Goal: Task Accomplishment & Management: Complete application form

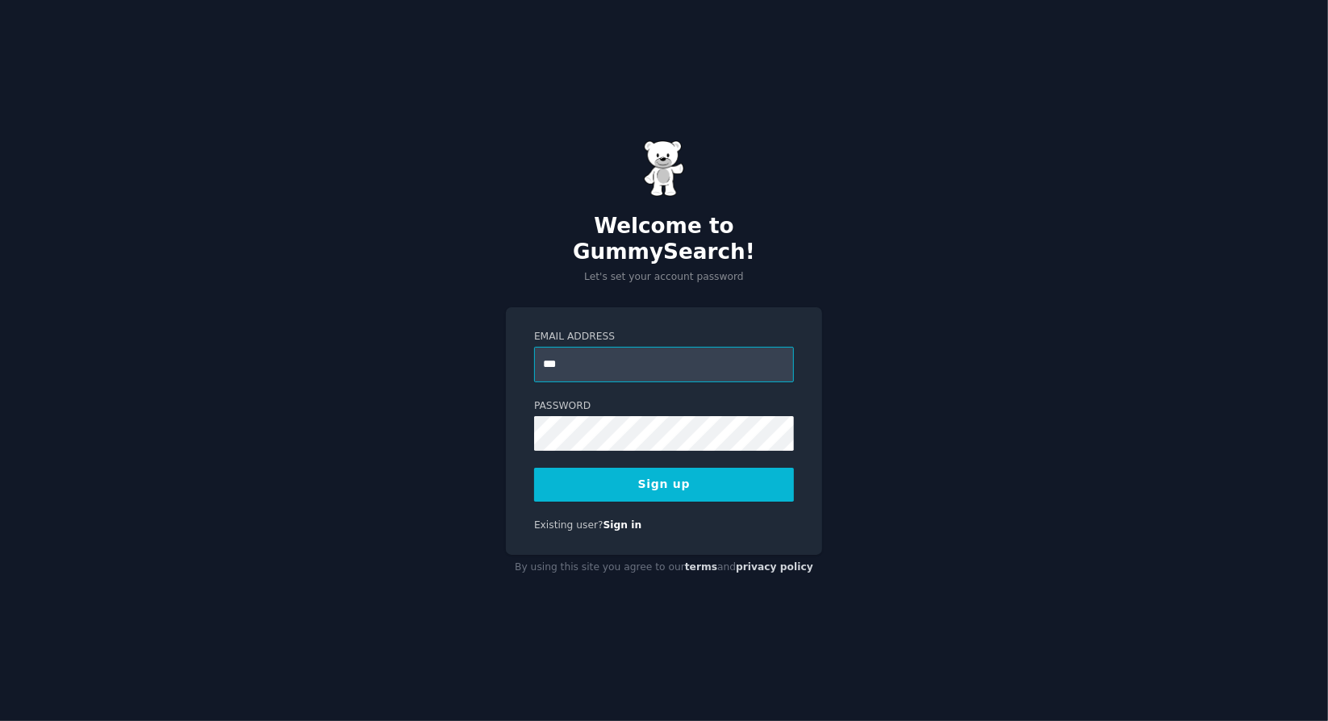
type input "**********"
click at [688, 475] on button "Sign up" at bounding box center [664, 485] width 260 height 34
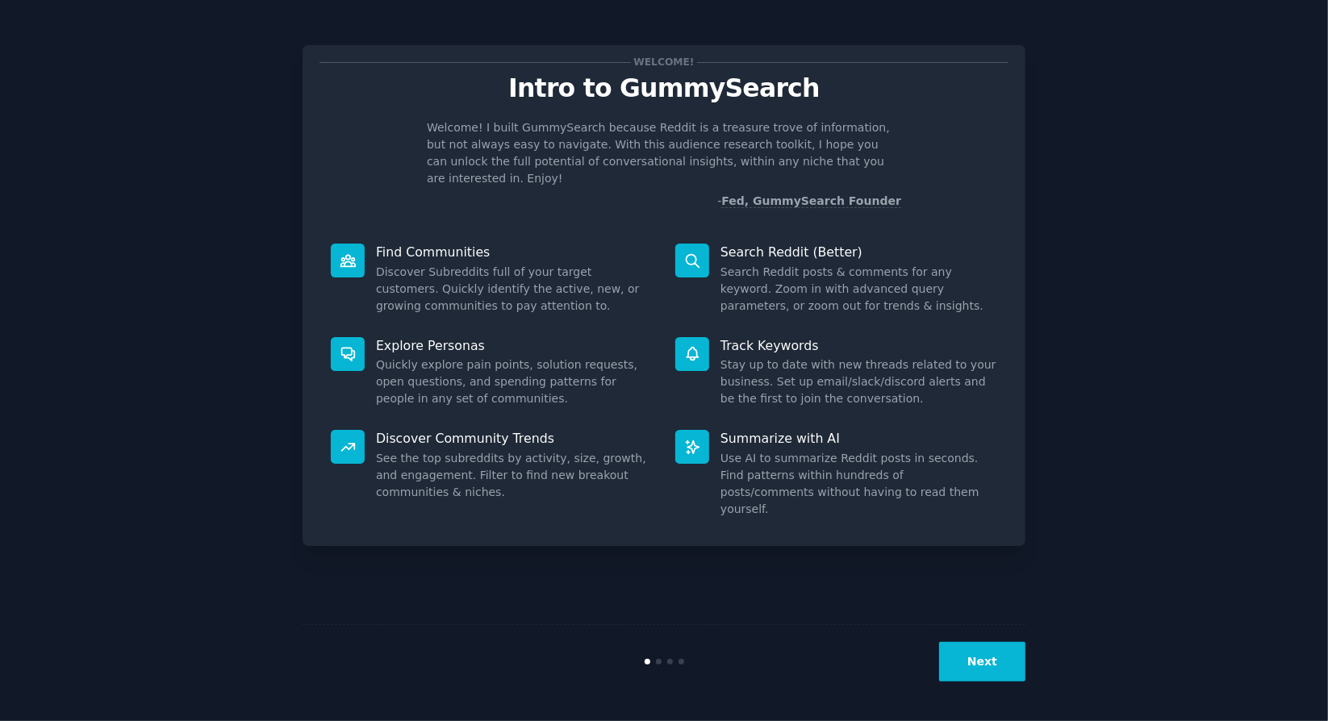
click at [975, 661] on button "Next" at bounding box center [982, 662] width 86 height 40
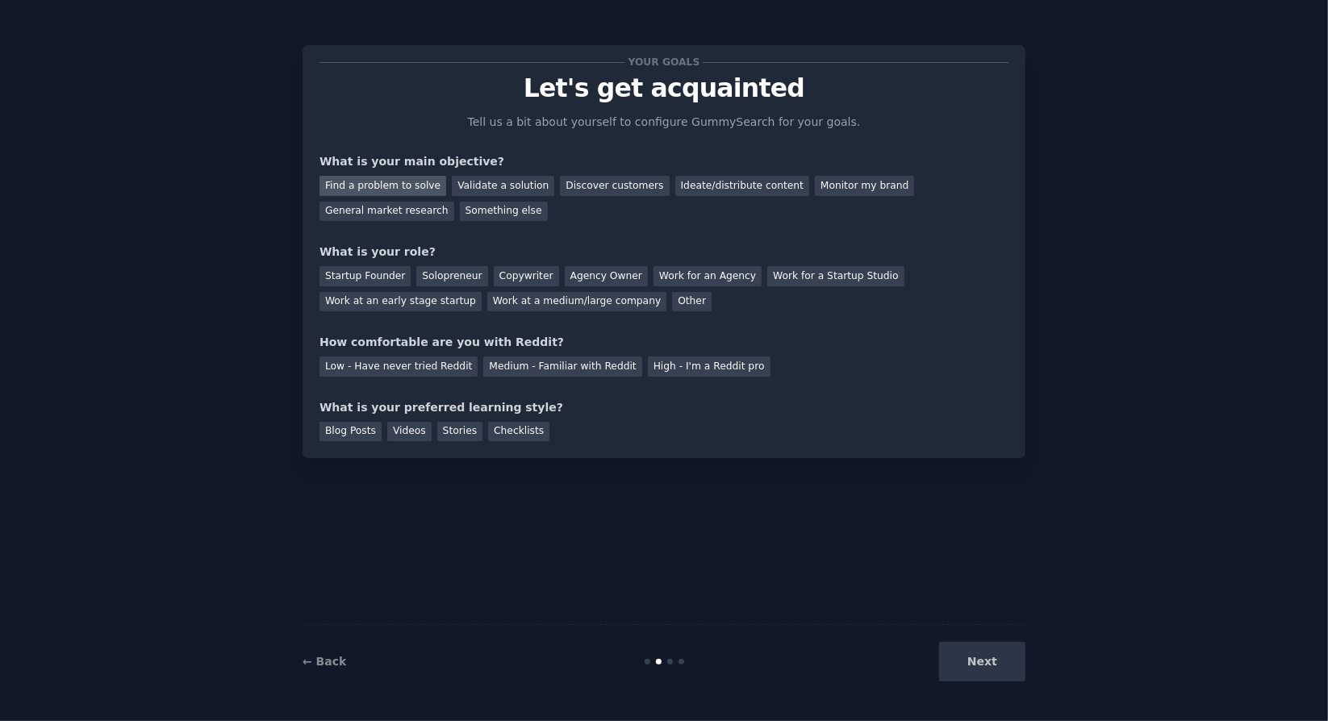
click at [403, 180] on div "Find a problem to solve" at bounding box center [382, 186] width 127 height 20
click at [379, 270] on div "Startup Founder" at bounding box center [364, 276] width 91 height 20
click at [431, 269] on div "Solopreneur" at bounding box center [451, 276] width 71 height 20
click at [510, 357] on div "Medium - Familiar with Reddit" at bounding box center [562, 367] width 158 height 20
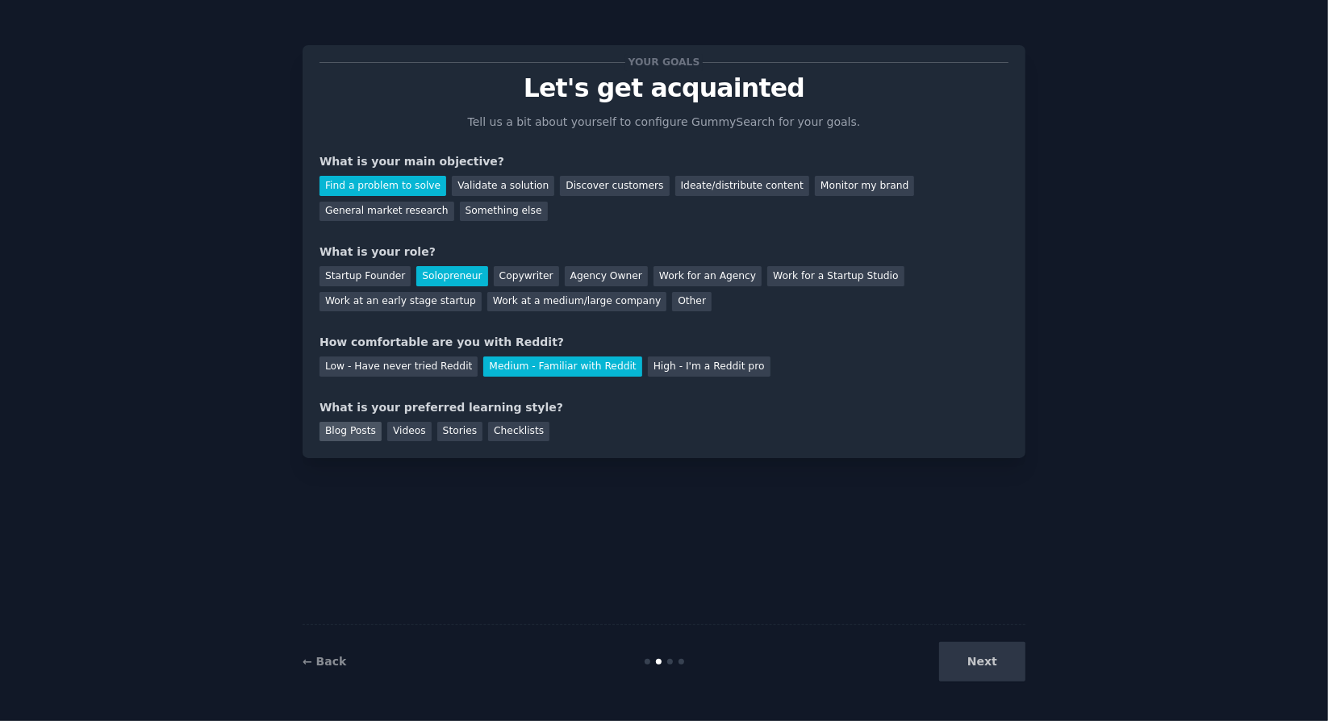
click at [365, 435] on div "Blog Posts" at bounding box center [350, 432] width 62 height 20
drag, startPoint x: 377, startPoint y: 432, endPoint x: 390, endPoint y: 430, distance: 13.1
click at [390, 430] on div "Blog Posts Videos Stories Checklists" at bounding box center [663, 429] width 689 height 26
click at [390, 430] on div "Videos" at bounding box center [409, 432] width 44 height 20
click at [457, 423] on div "Stories" at bounding box center [459, 432] width 45 height 20
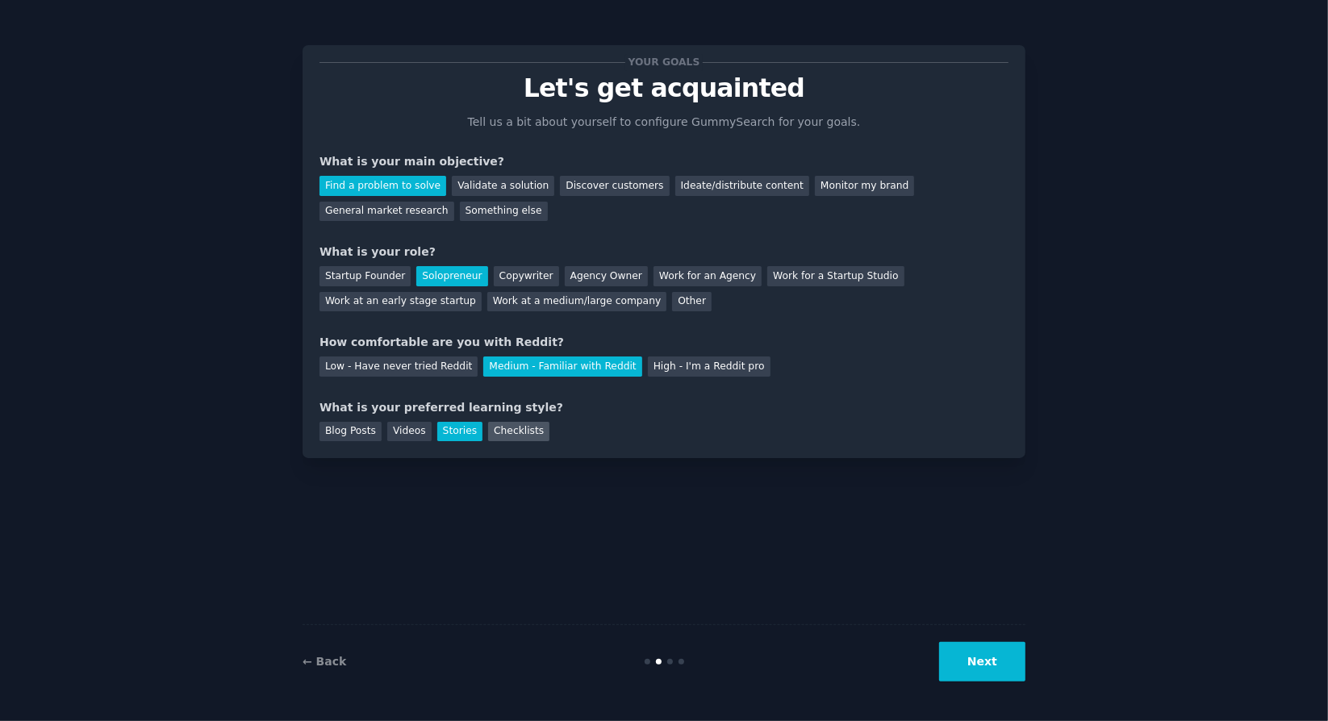
click at [513, 422] on div "Checklists" at bounding box center [518, 432] width 61 height 20
click at [990, 649] on button "Next" at bounding box center [982, 662] width 86 height 40
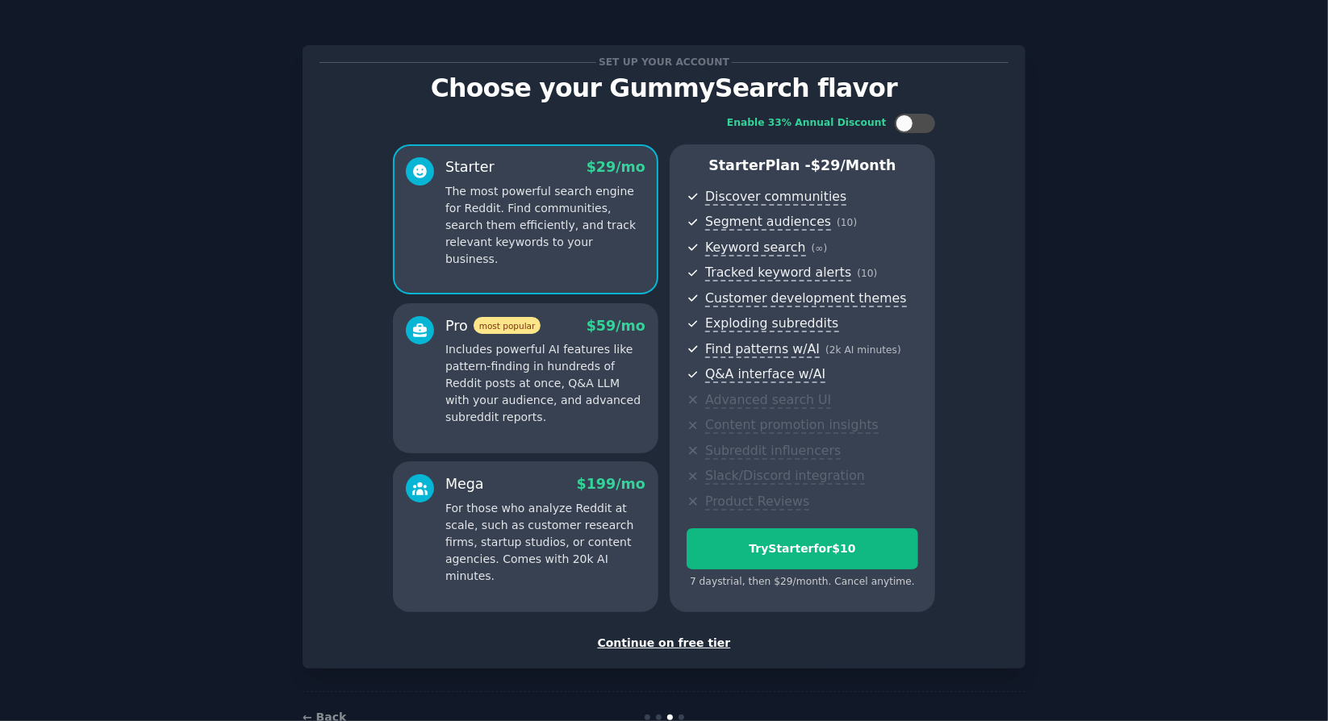
click at [692, 635] on div "Continue on free tier" at bounding box center [663, 643] width 689 height 17
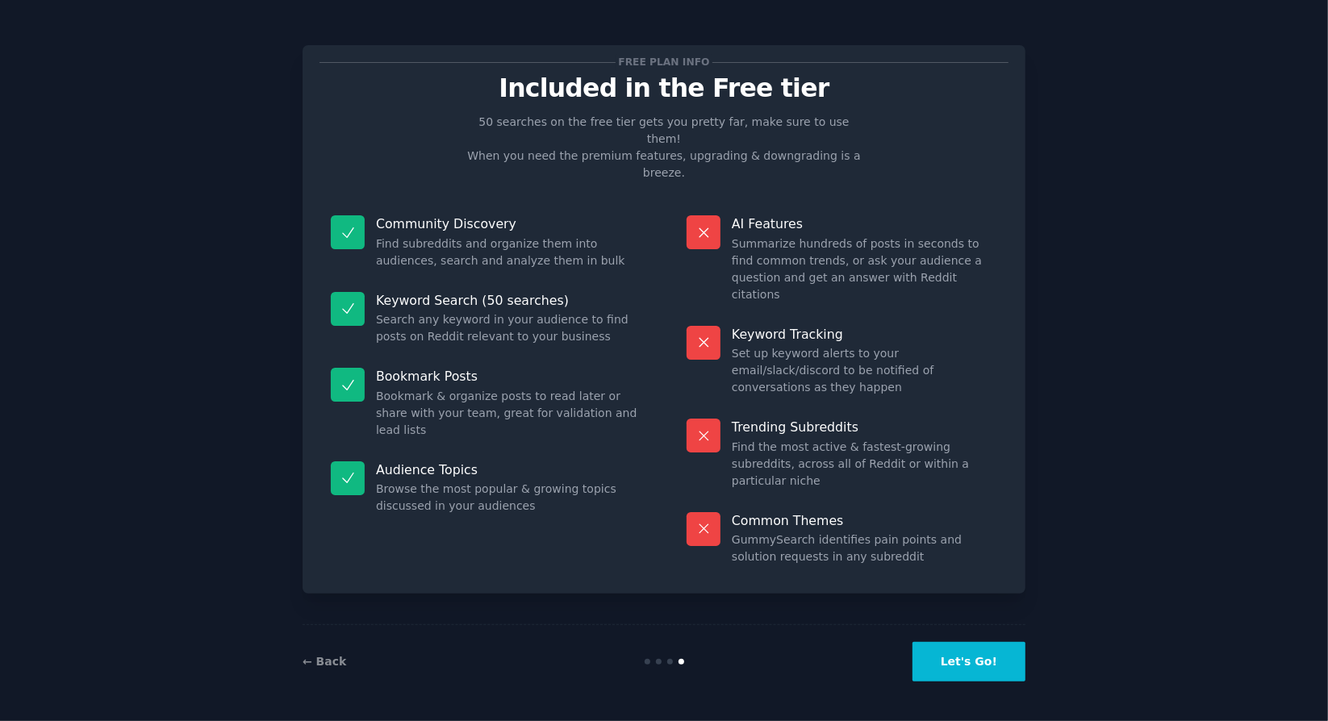
click at [972, 649] on button "Let's Go!" at bounding box center [968, 662] width 113 height 40
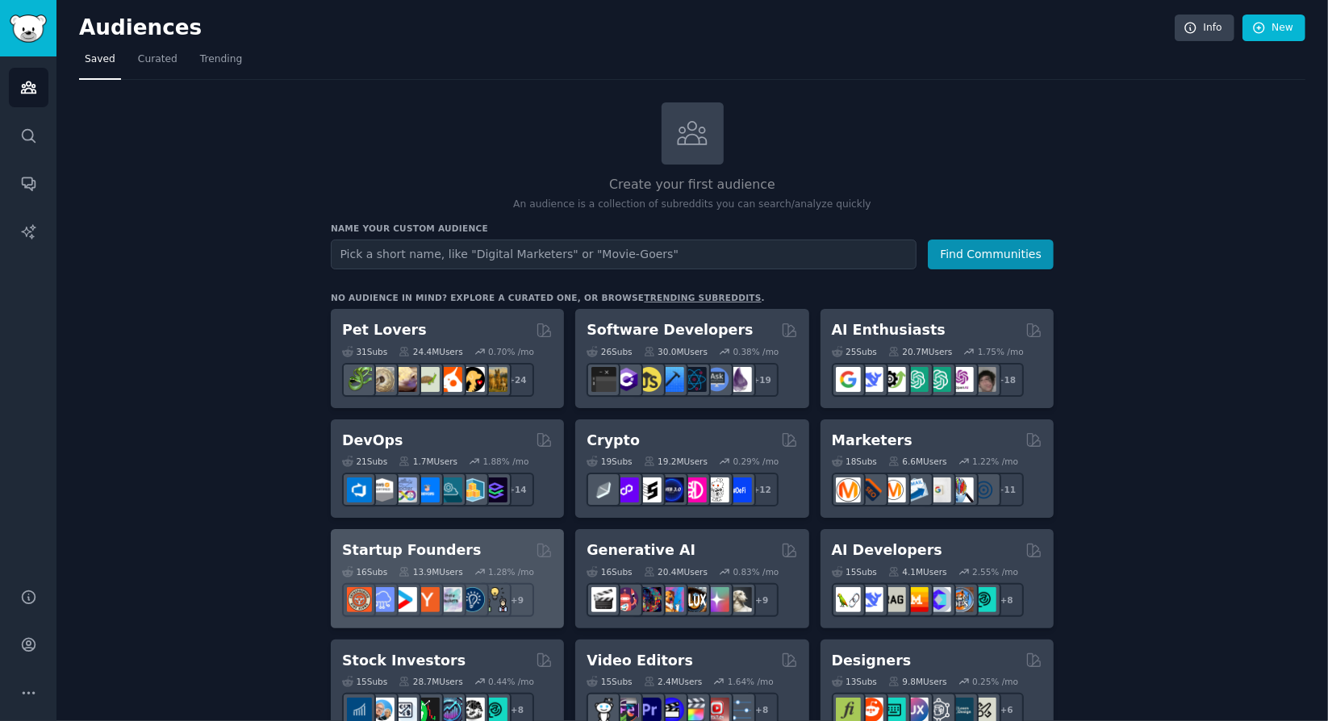
click at [437, 540] on h2 "Startup Founders" at bounding box center [411, 550] width 139 height 20
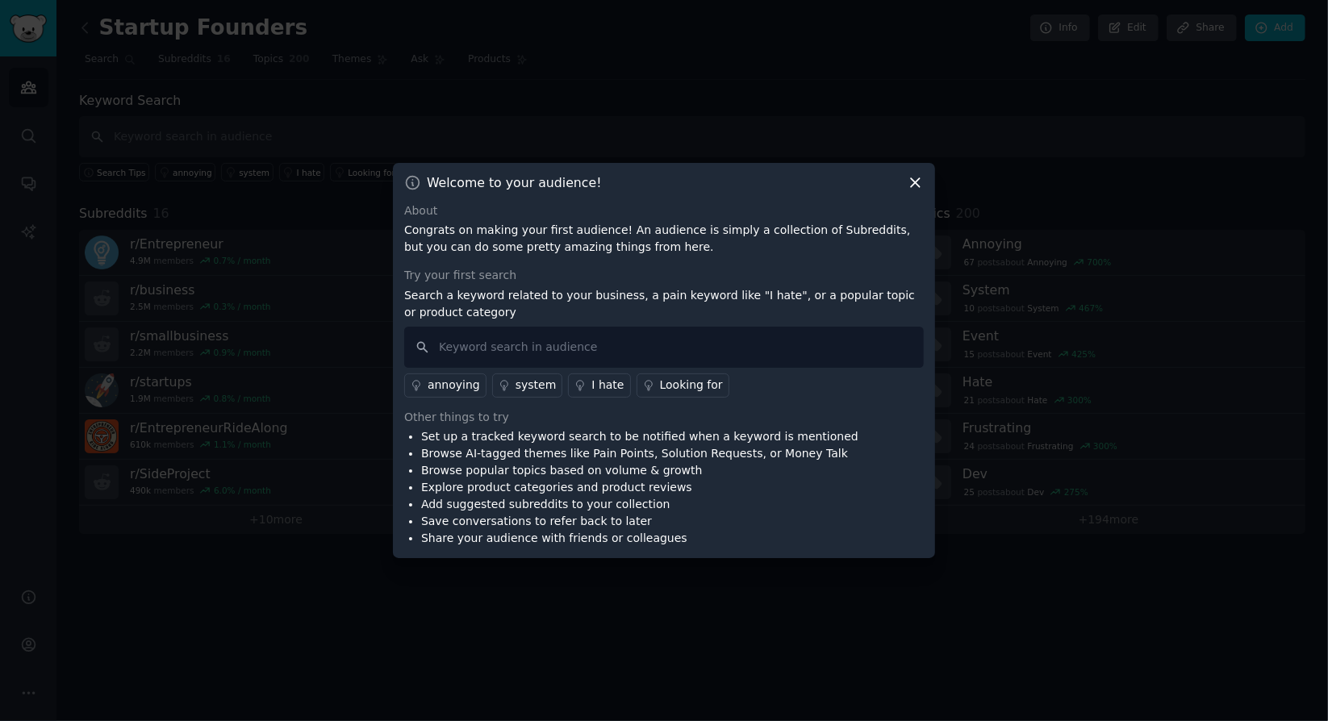
click at [914, 186] on icon at bounding box center [915, 182] width 17 height 17
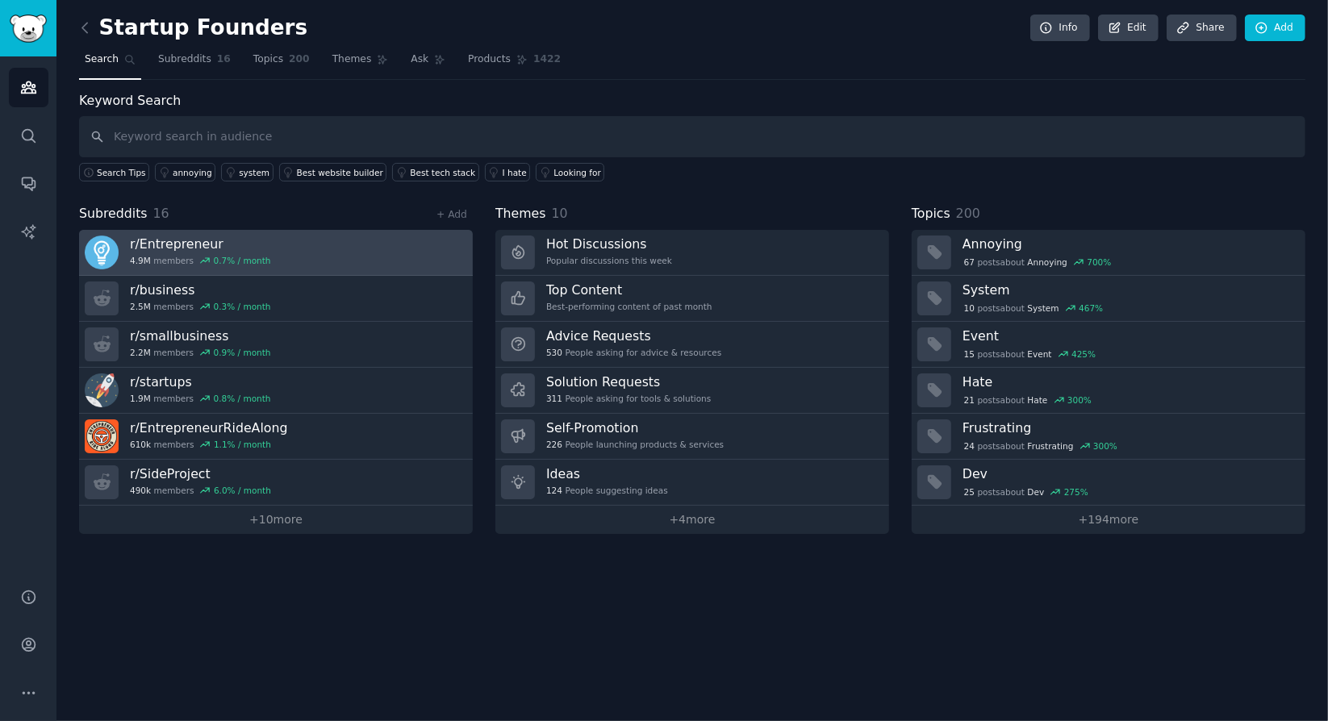
click at [361, 253] on link "r/ Entrepreneur 4.9M members 0.7 % / month" at bounding box center [276, 253] width 394 height 46
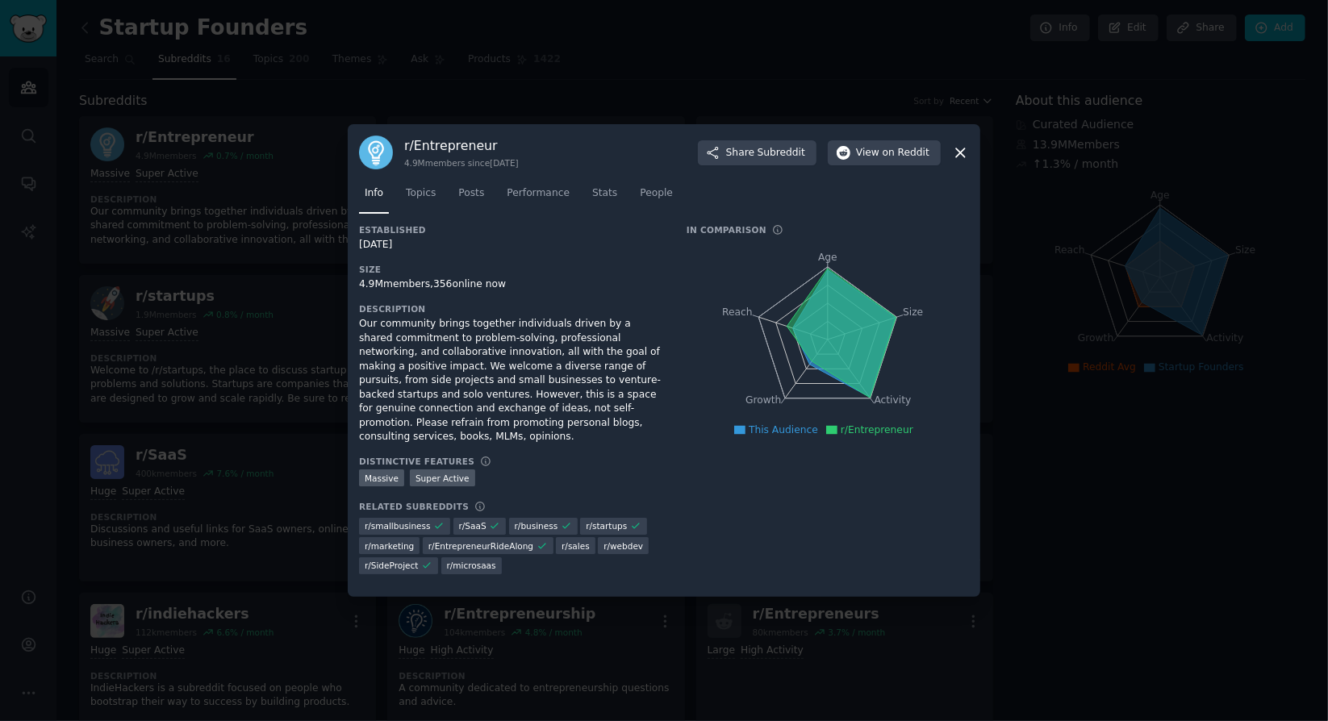
click at [956, 161] on icon at bounding box center [960, 152] width 17 height 17
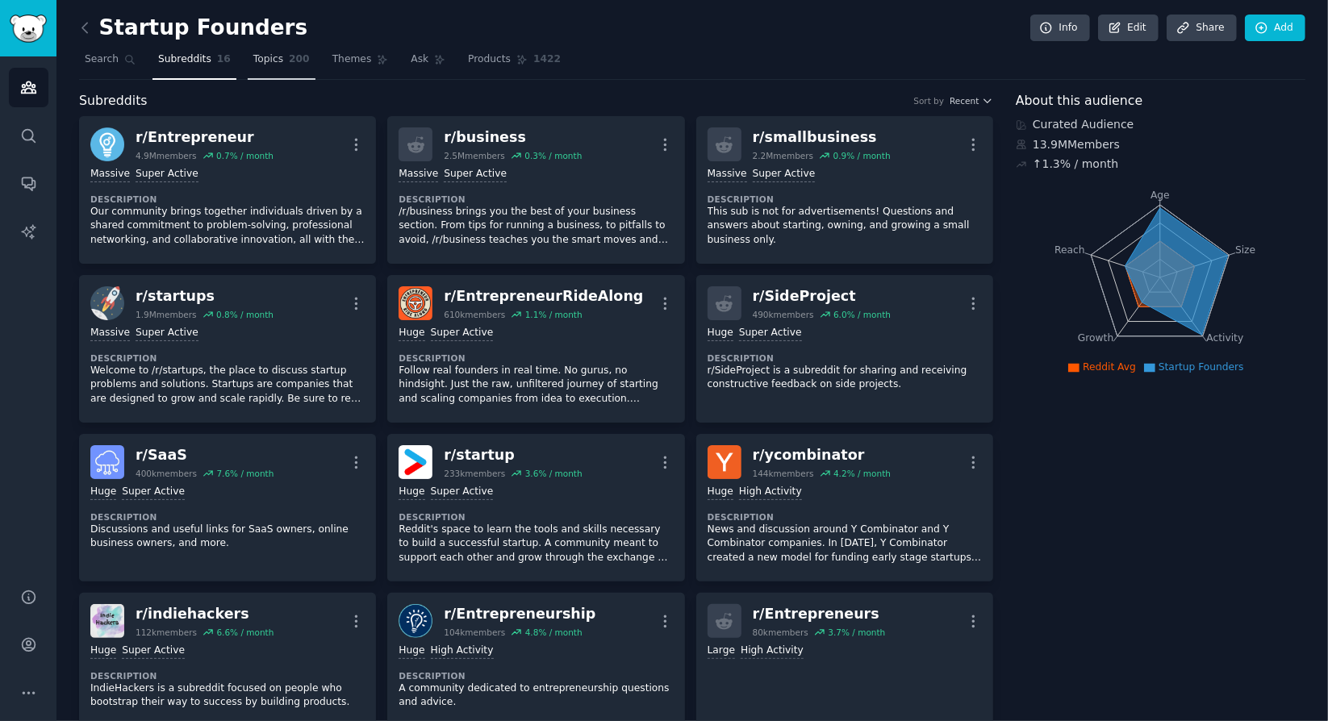
click at [291, 60] on span "200" at bounding box center [299, 59] width 21 height 15
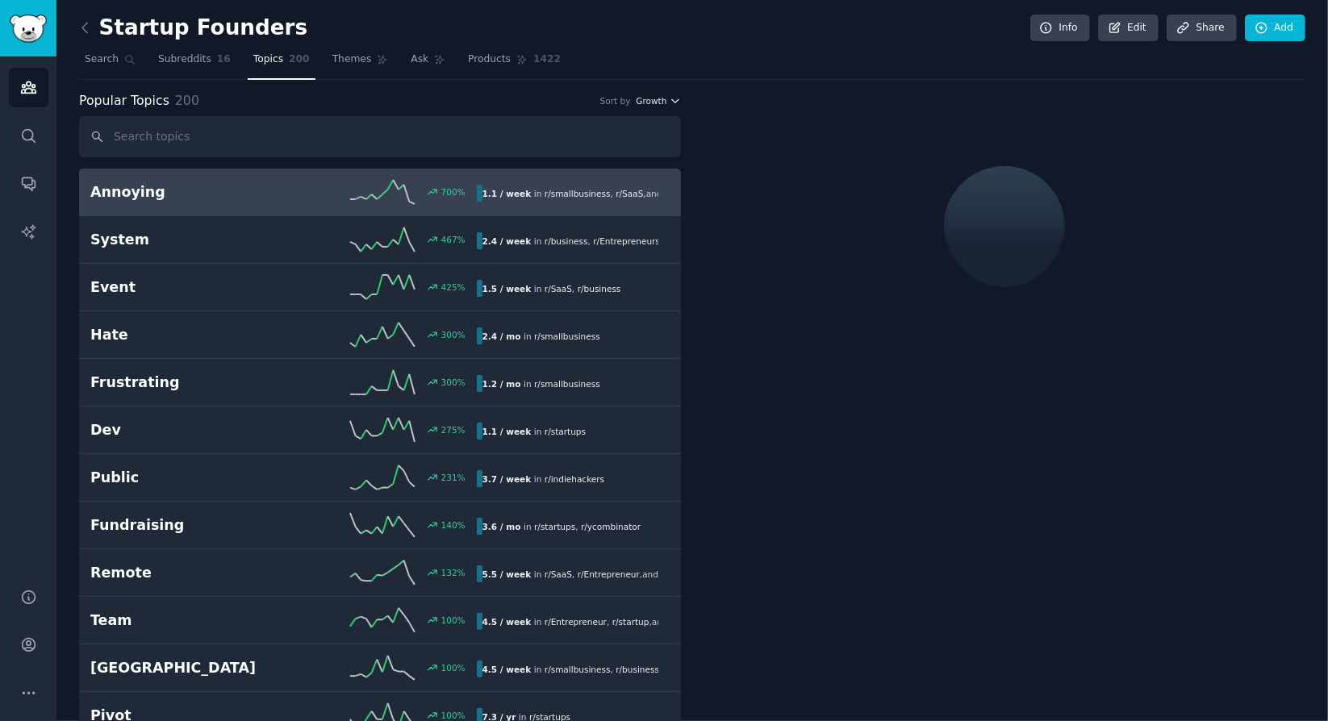
click at [675, 97] on icon "button" at bounding box center [674, 100] width 11 height 11
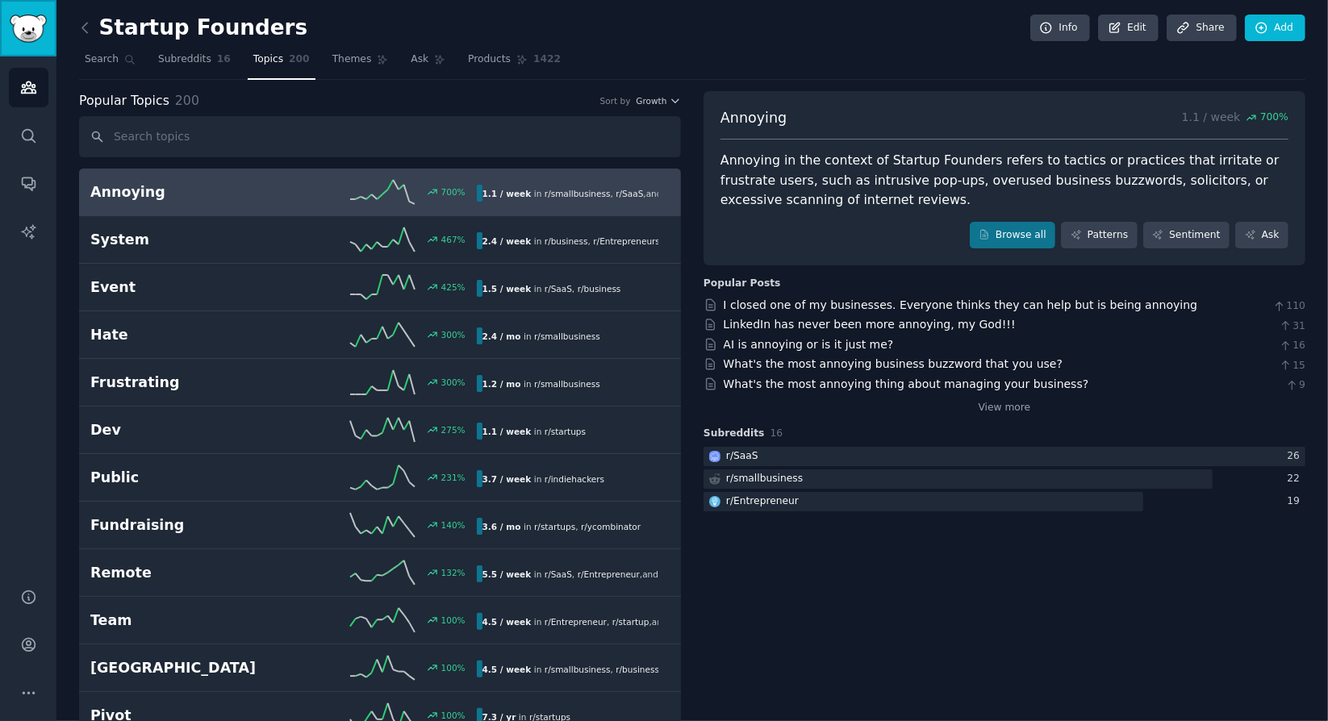
click at [27, 31] on img "Sidebar" at bounding box center [28, 29] width 37 height 28
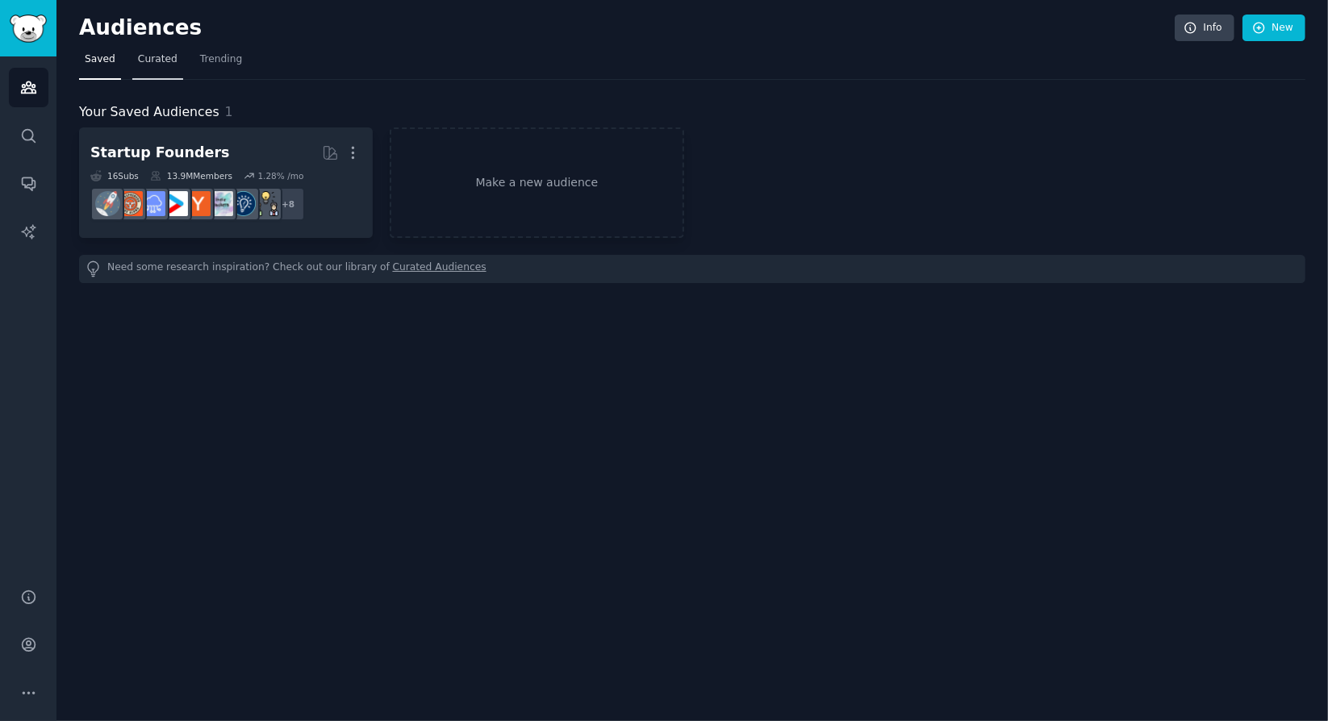
click at [144, 52] on span "Curated" at bounding box center [158, 59] width 40 height 15
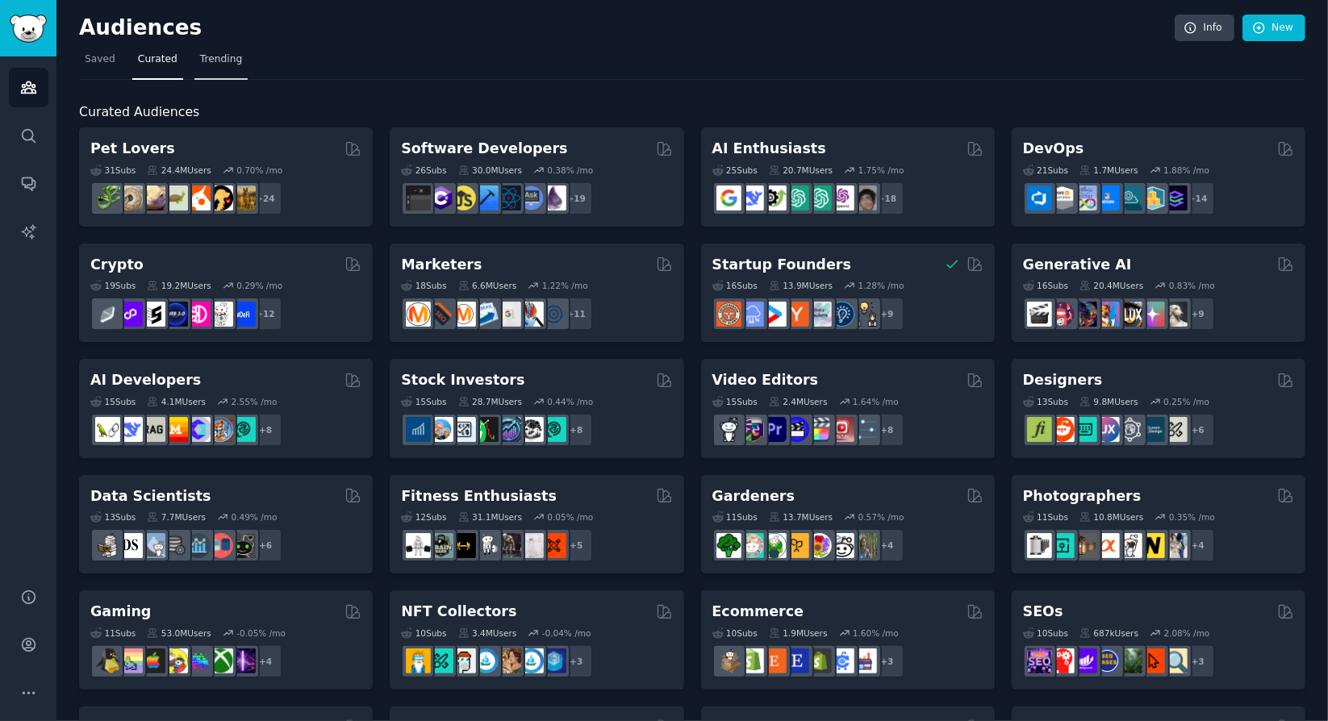
click at [203, 51] on link "Trending" at bounding box center [220, 63] width 53 height 33
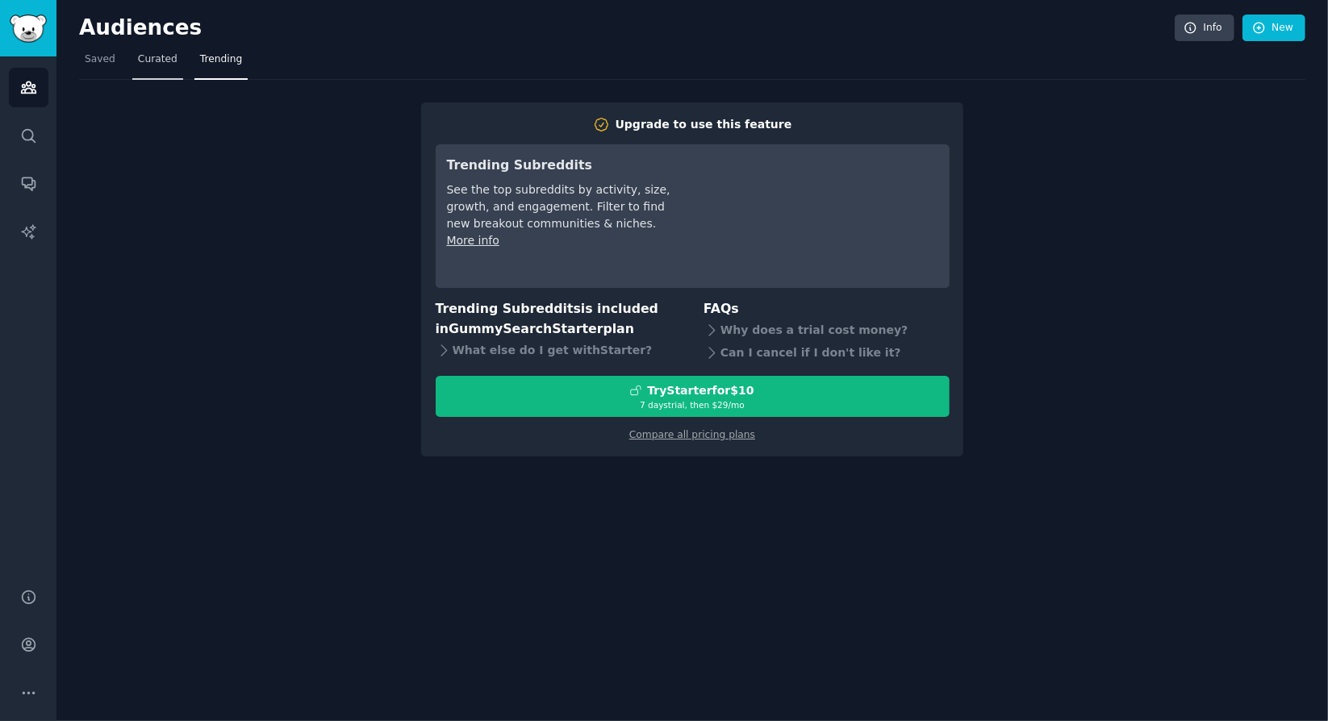
click at [145, 52] on span "Curated" at bounding box center [158, 59] width 40 height 15
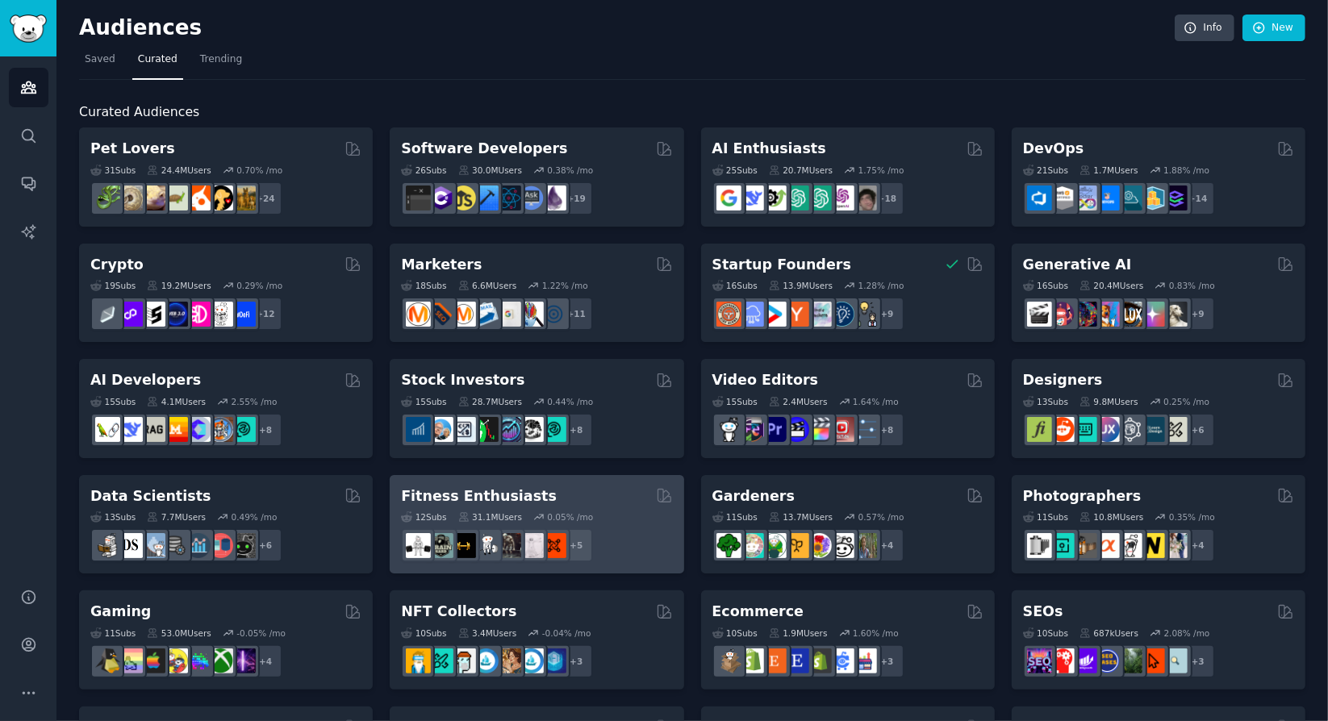
click at [529, 494] on div "Fitness Enthusiasts" at bounding box center [536, 496] width 271 height 20
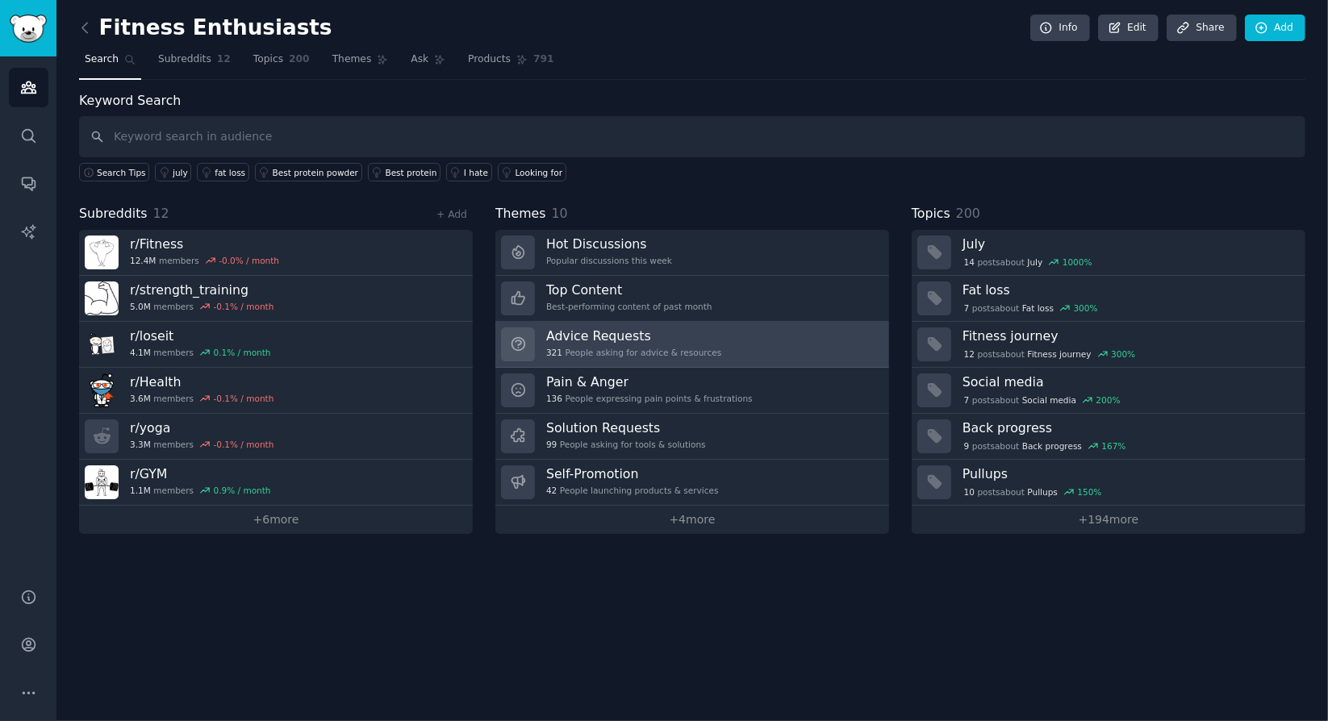
click at [782, 332] on link "Advice Requests 321 People asking for advice & resources" at bounding box center [692, 345] width 394 height 46
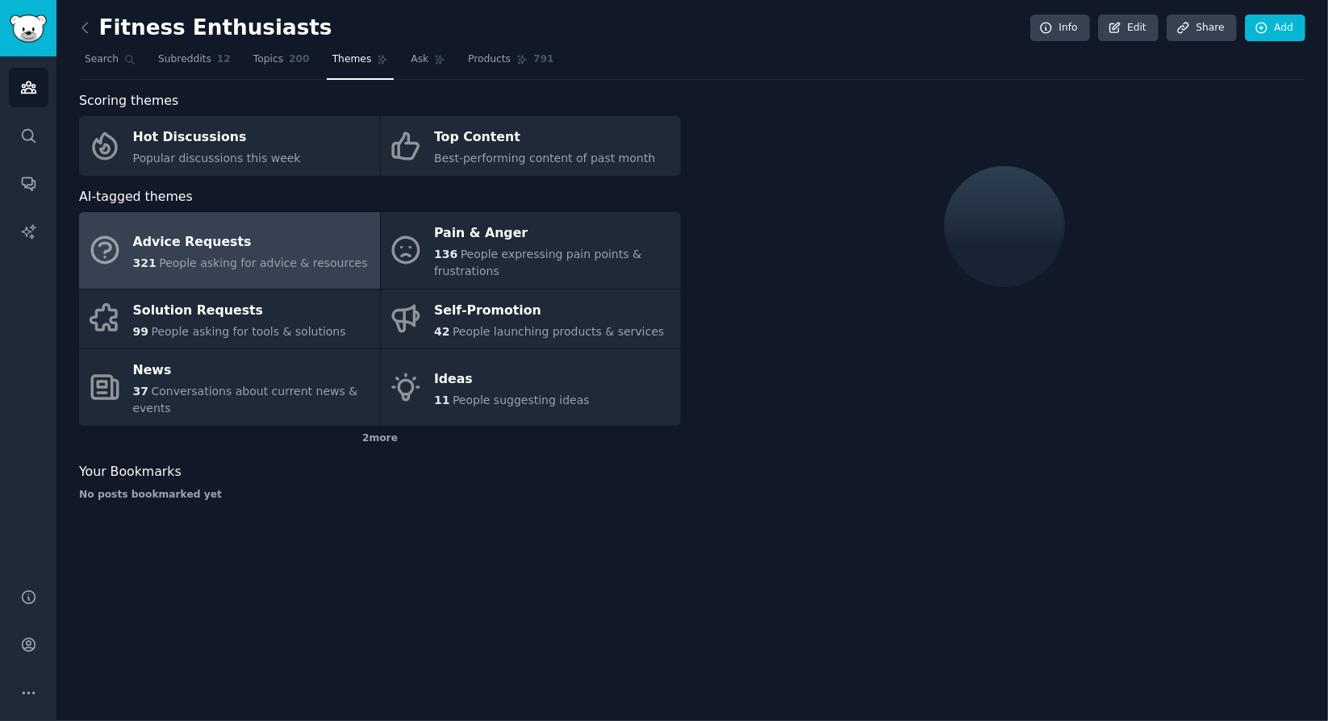
click at [266, 241] on div "Advice Requests" at bounding box center [250, 242] width 235 height 26
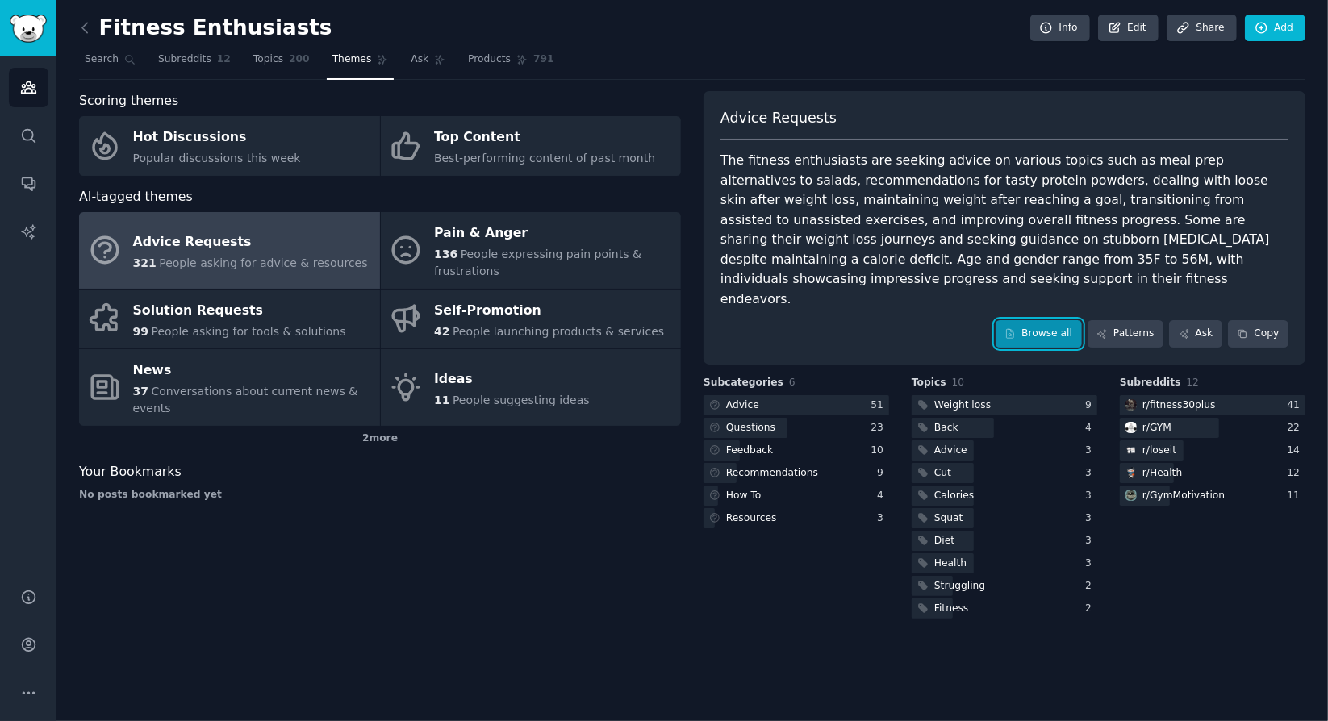
click at [1065, 320] on link "Browse all" at bounding box center [1038, 333] width 86 height 27
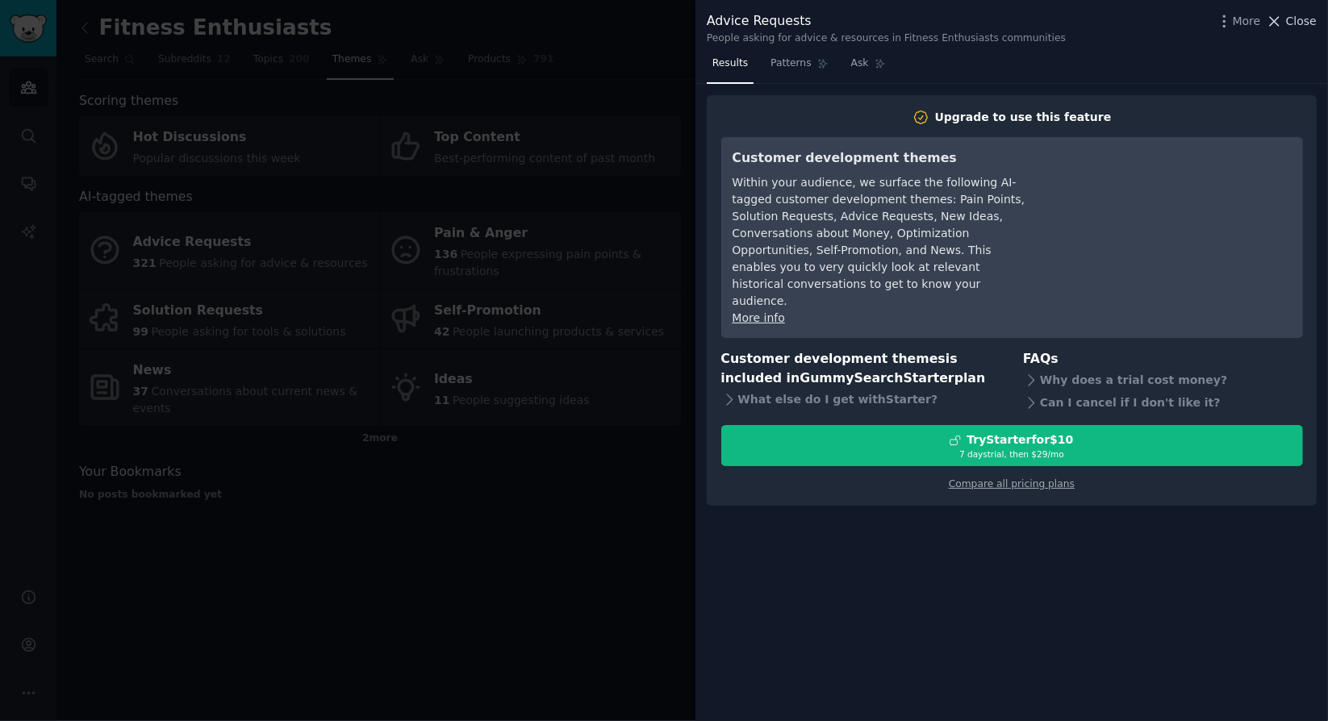
click at [1279, 22] on icon at bounding box center [1274, 21] width 9 height 9
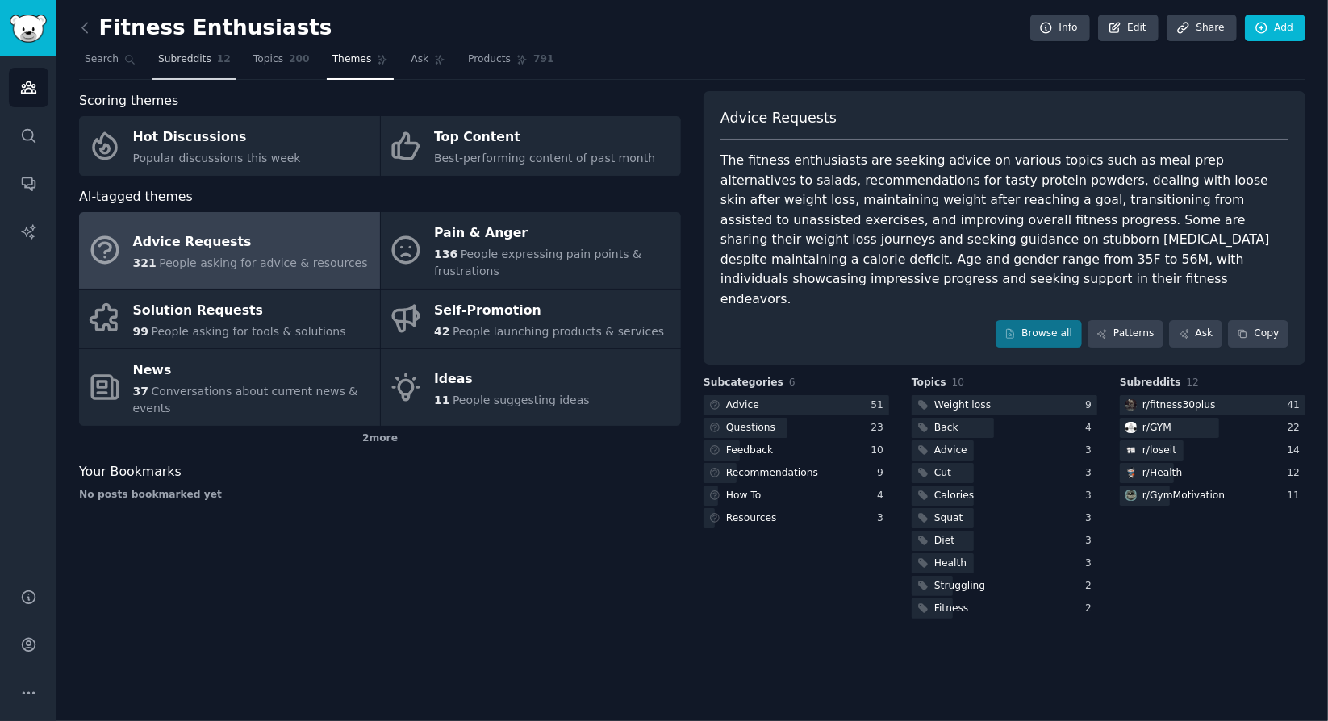
click at [217, 60] on span "12" at bounding box center [224, 59] width 14 height 15
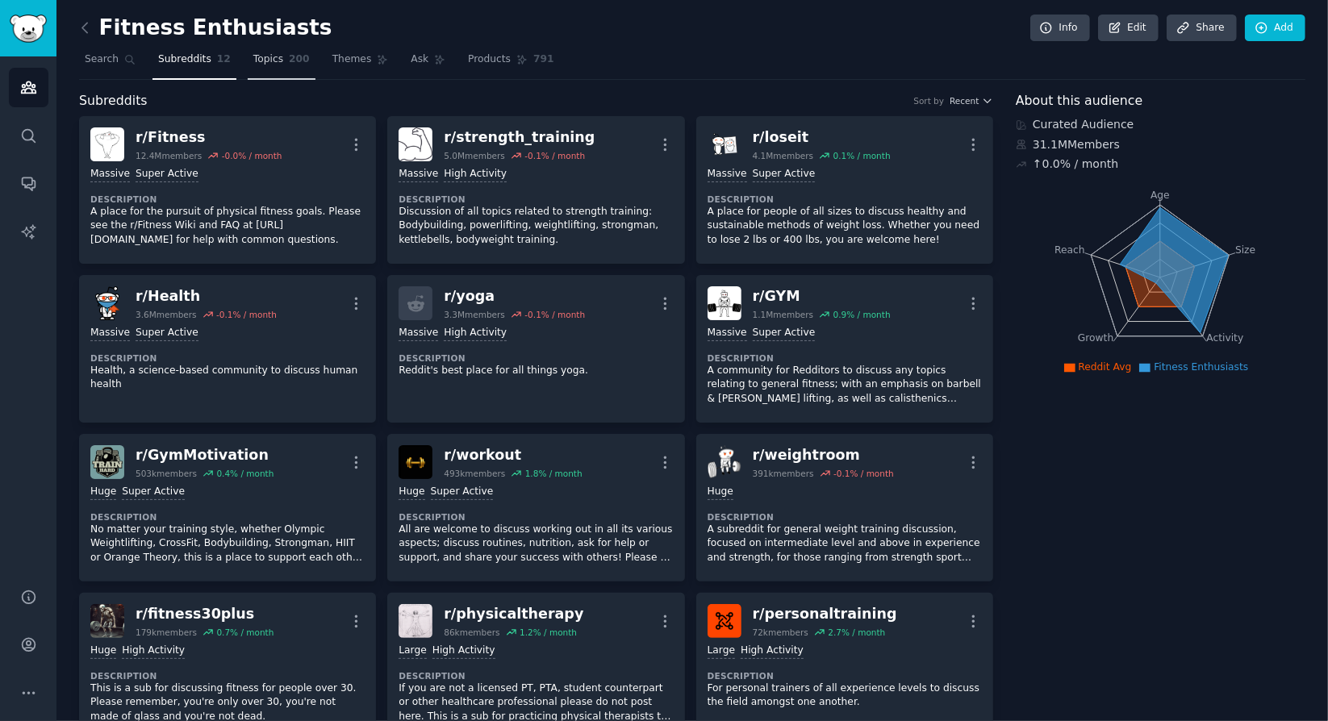
click at [295, 64] on link "Topics 200" at bounding box center [282, 63] width 68 height 33
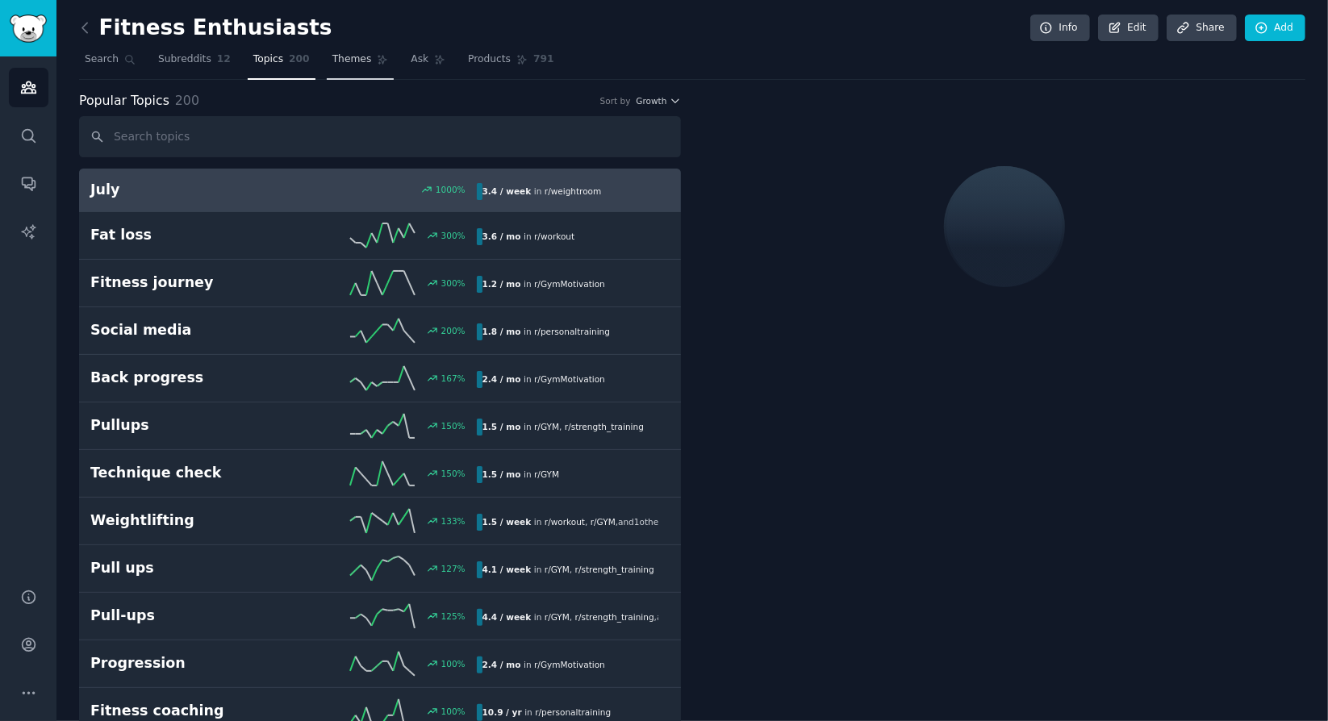
click at [343, 60] on span "Themes" at bounding box center [352, 59] width 40 height 15
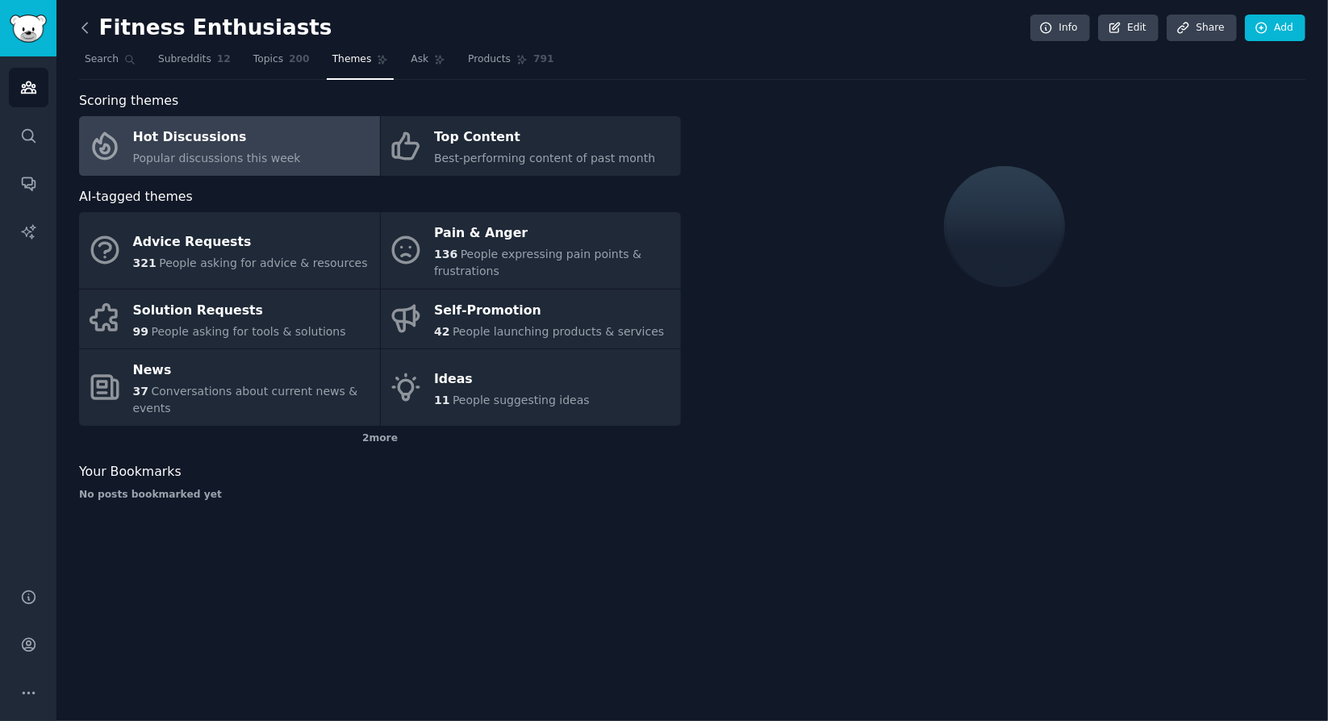
click at [88, 24] on icon at bounding box center [85, 27] width 17 height 17
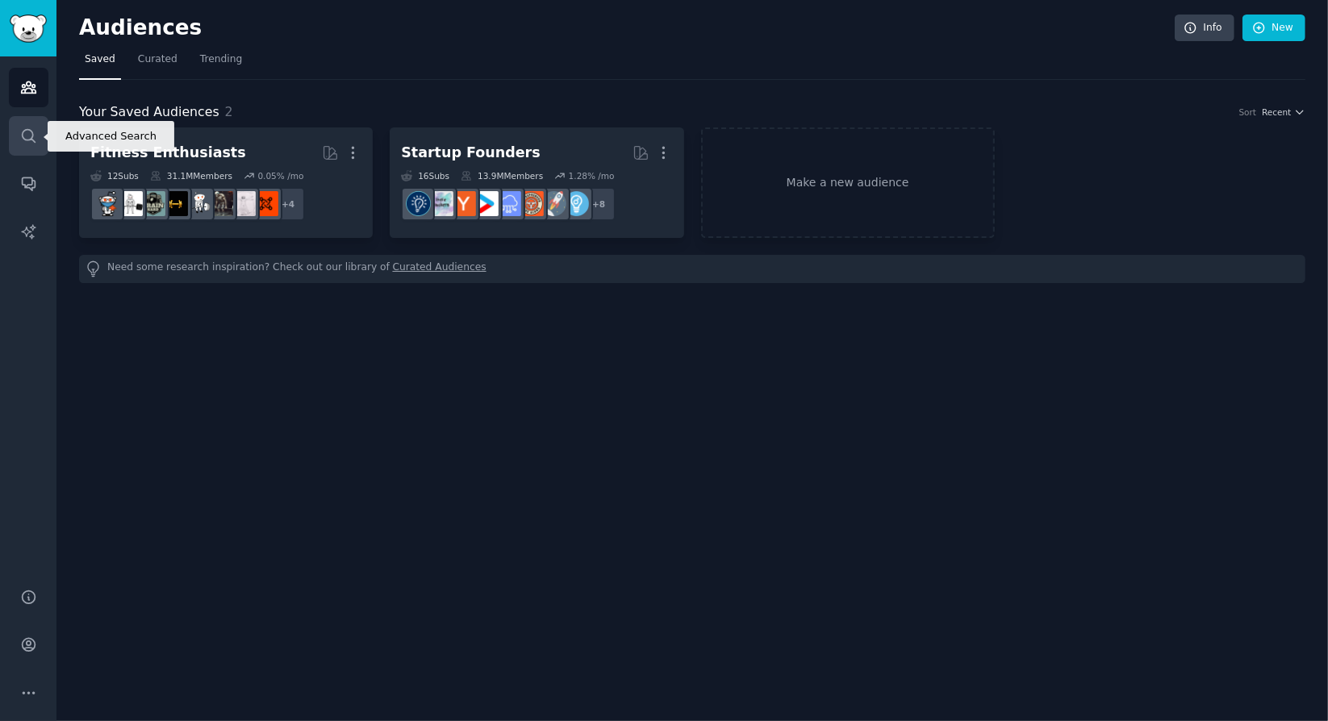
click at [27, 123] on link "Search" at bounding box center [29, 136] width 40 height 40
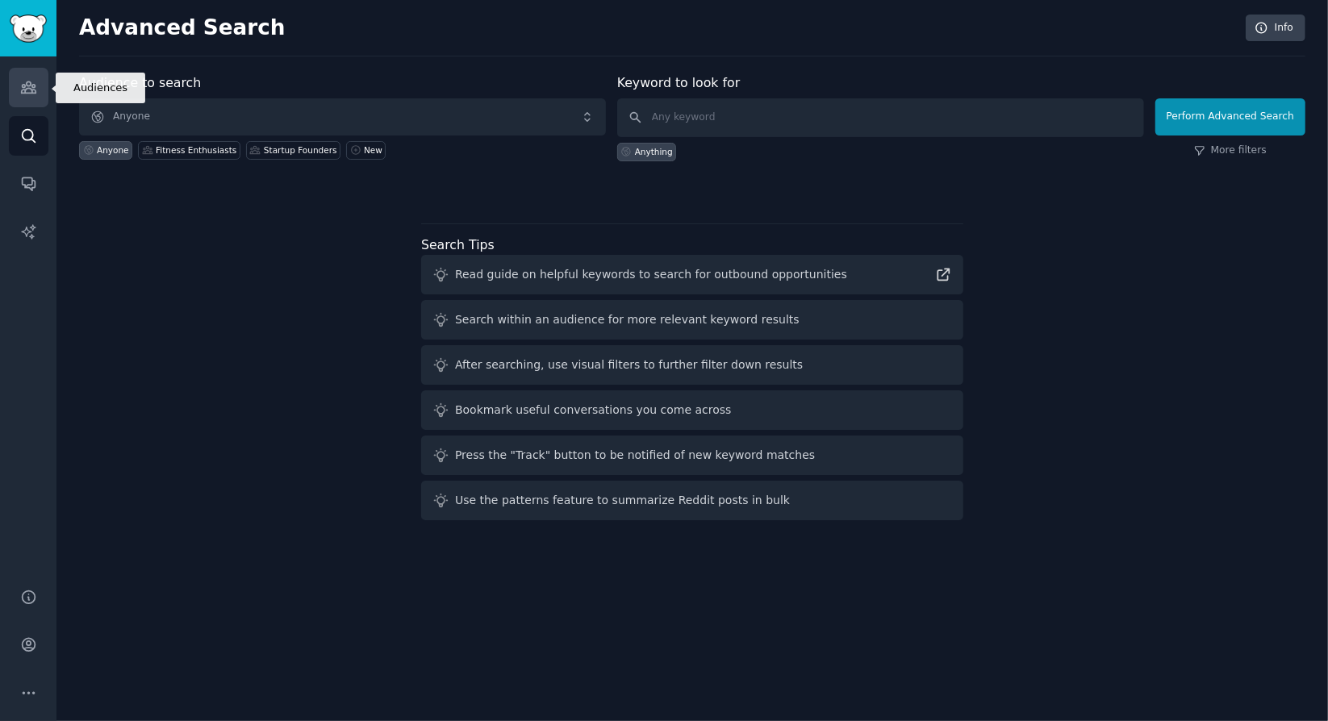
click at [24, 82] on icon "Sidebar" at bounding box center [28, 87] width 17 height 17
